Goal: Find specific page/section: Find specific page/section

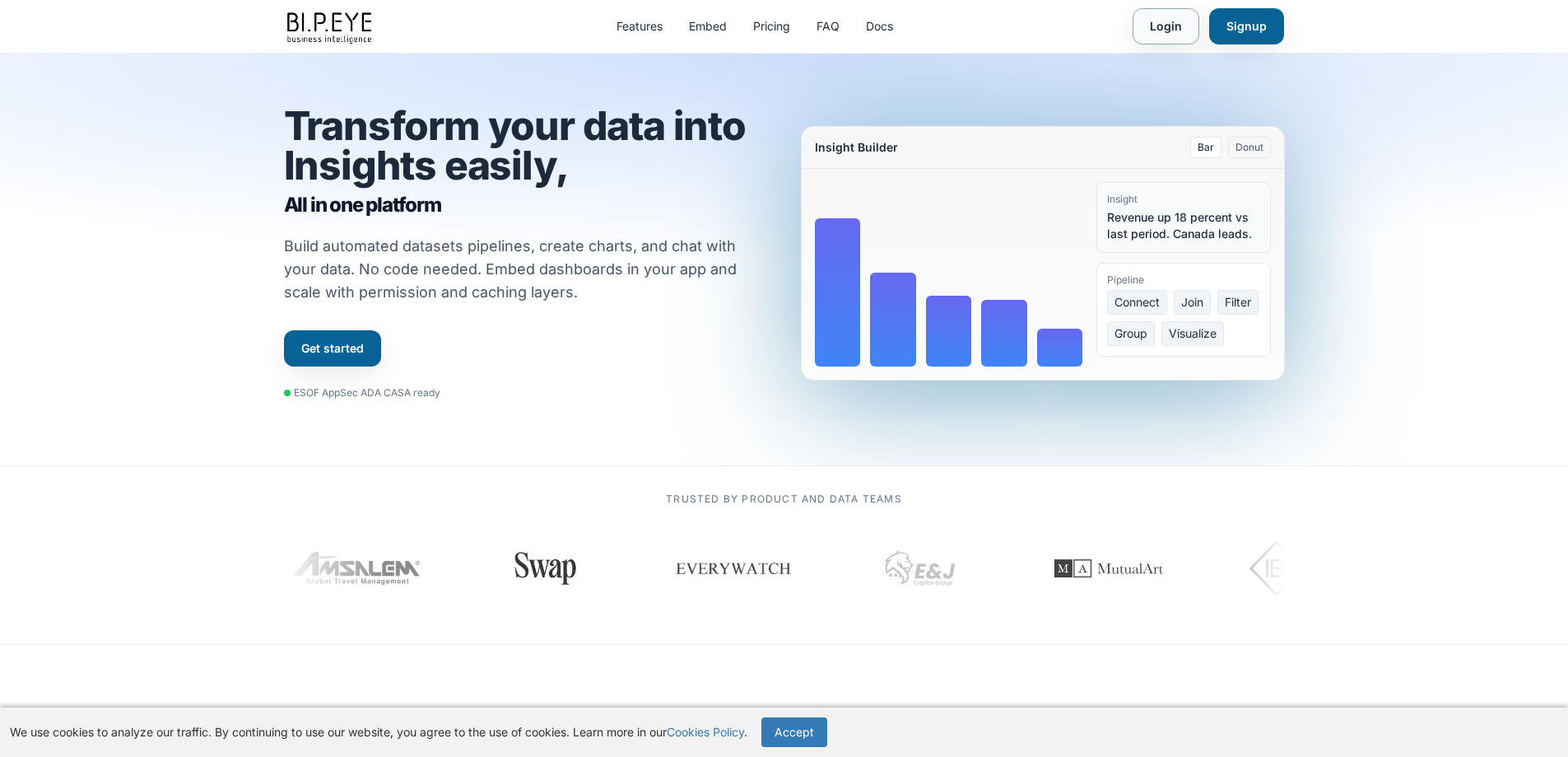
click at [1152, 25] on link "Login" at bounding box center [1166, 25] width 66 height 36
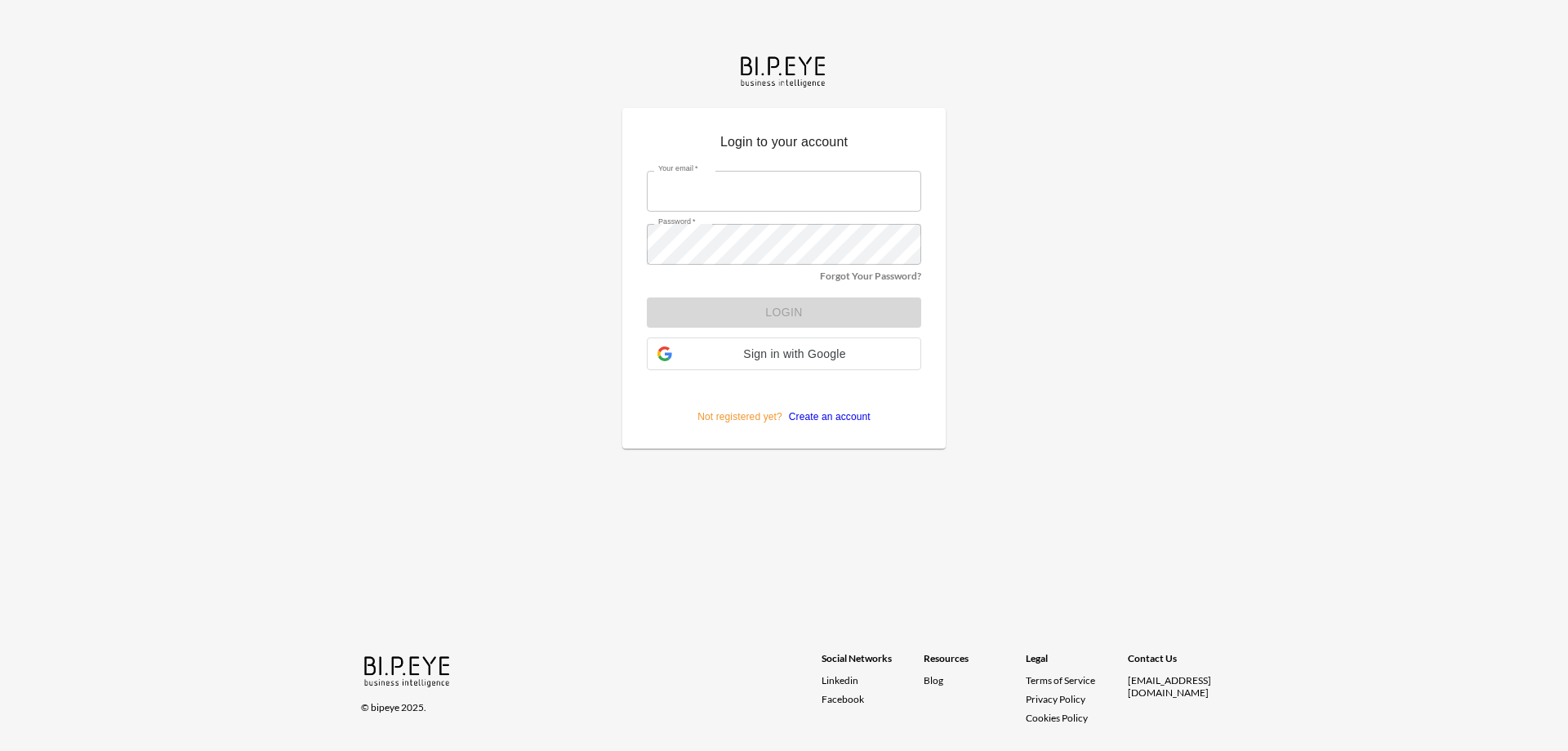
type input "[EMAIL_ADDRESS][DOMAIN_NAME]"
click at [760, 313] on form "Your email   * [EMAIL_ADDRESS][DOMAIN_NAME] Your email   * Password   * Passwor…" at bounding box center [784, 292] width 274 height 266
click at [793, 310] on button "Login" at bounding box center [784, 312] width 274 height 30
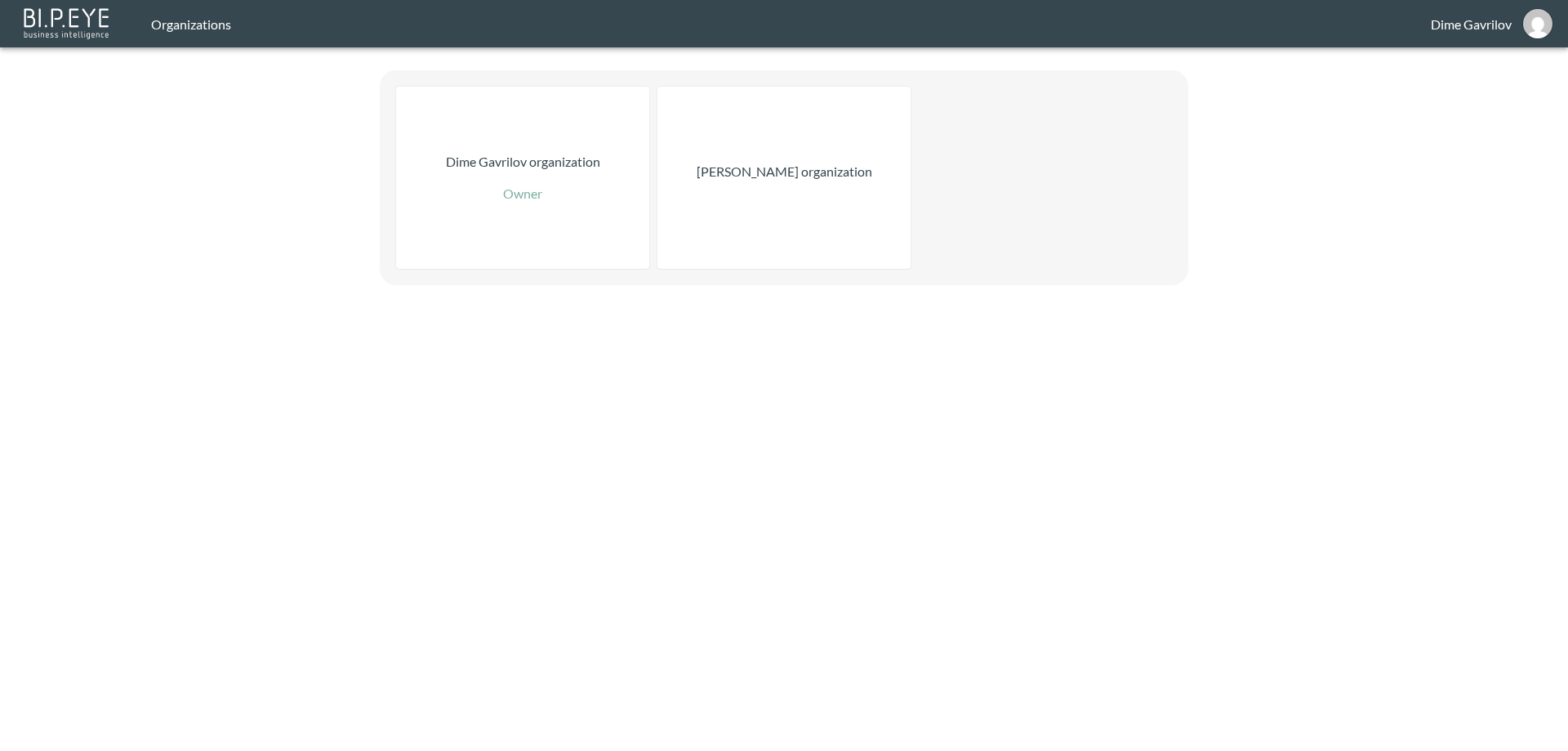
click at [798, 189] on div "Nadia Senft organization" at bounding box center [784, 177] width 253 height 182
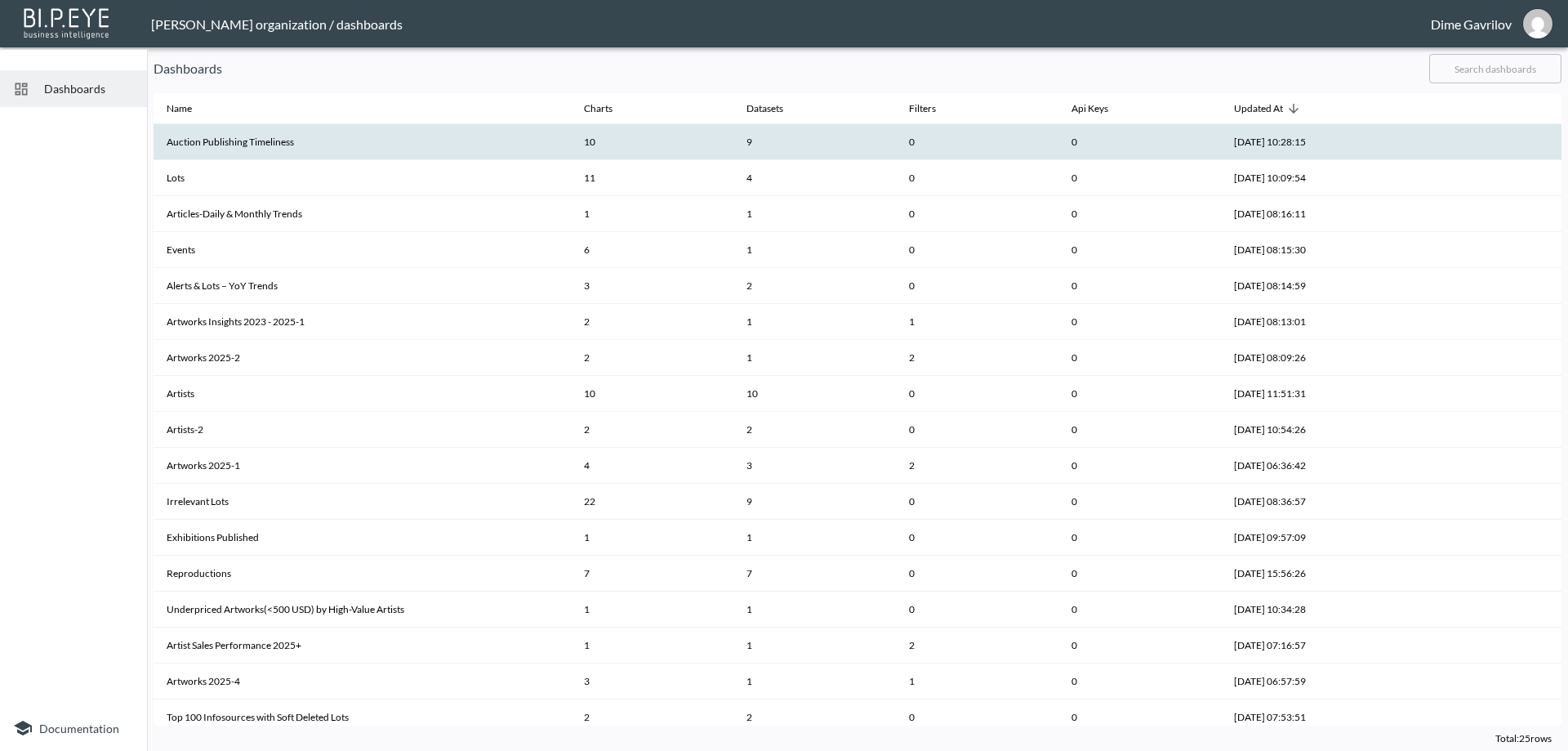
click at [290, 137] on th "Auction Publishing Timeliness" at bounding box center [361, 141] width 418 height 36
